Goal: Find specific page/section: Find specific page/section

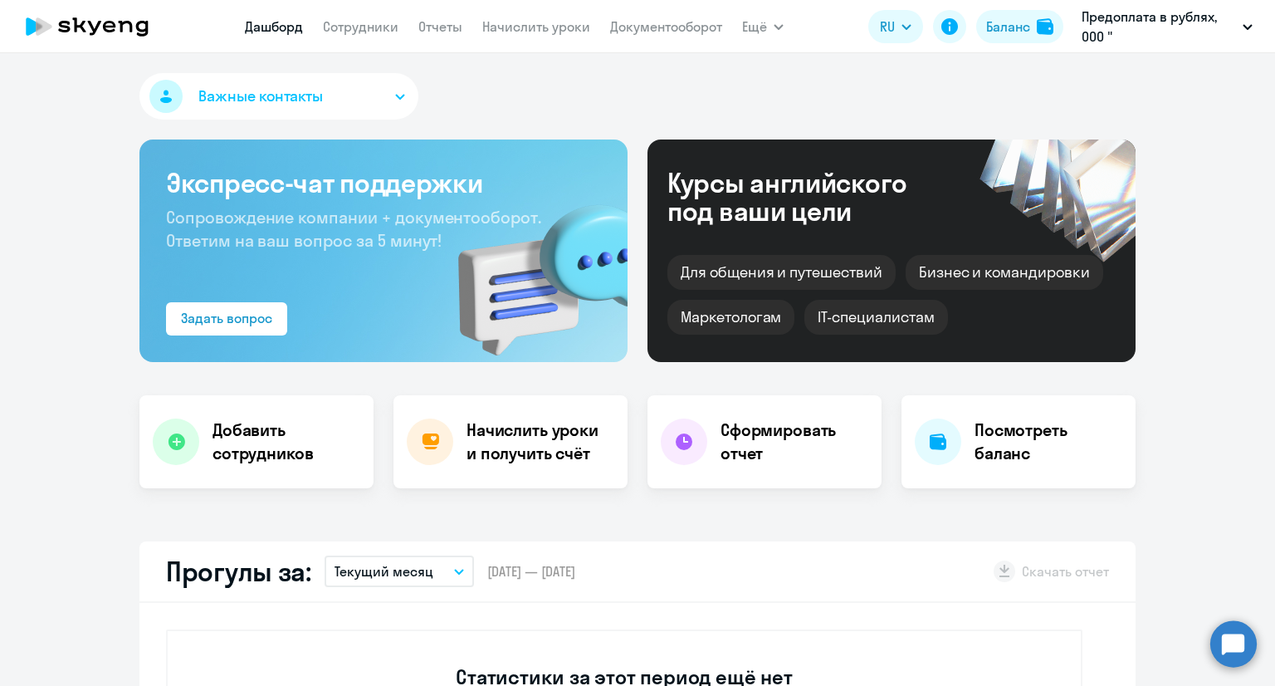
select select "30"
click at [385, 22] on link "Сотрудники" at bounding box center [361, 26] width 76 height 17
select select "30"
